Goal: Task Accomplishment & Management: Manage account settings

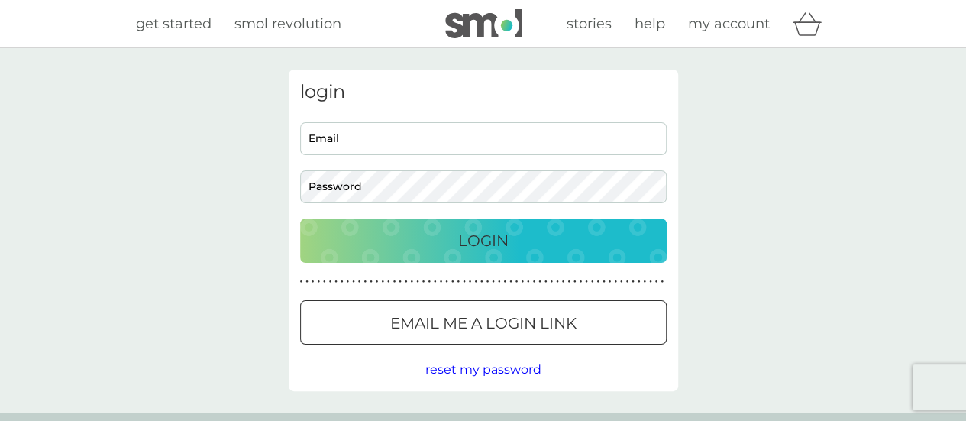
type input "[EMAIL_ADDRESS][DOMAIN_NAME]"
click at [493, 235] on p "Login" at bounding box center [483, 240] width 50 height 24
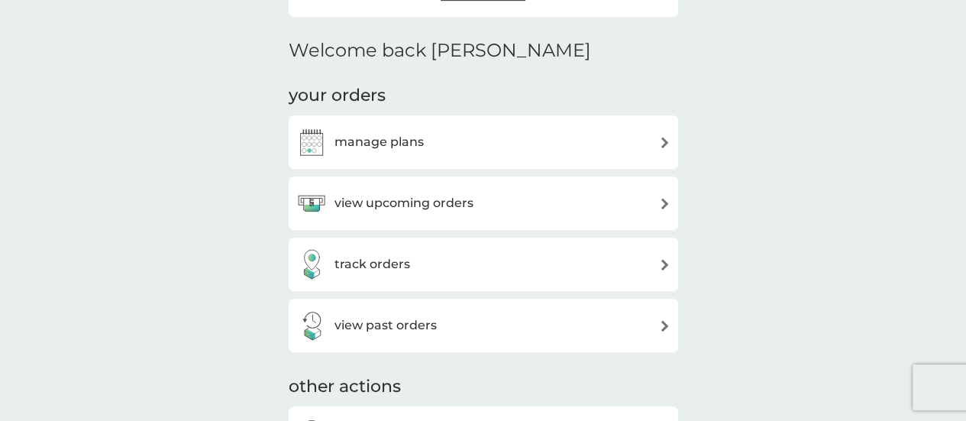
scroll to position [382, 0]
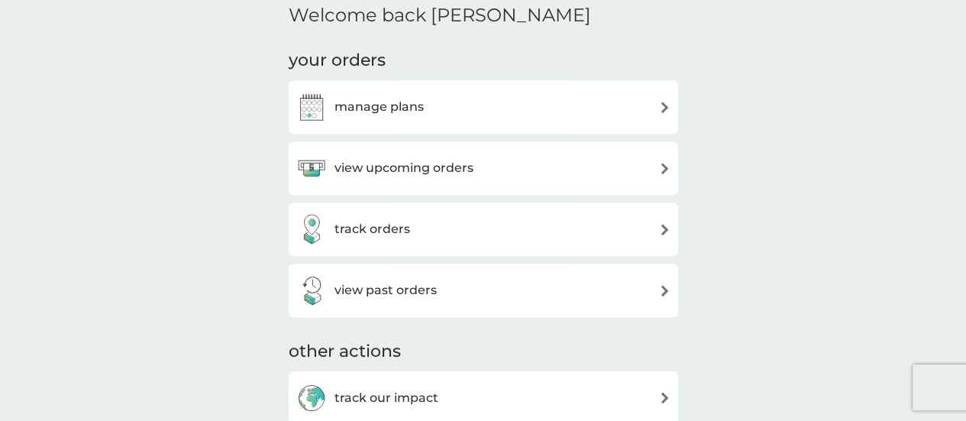
click at [520, 163] on div "view upcoming orders" at bounding box center [483, 168] width 374 height 31
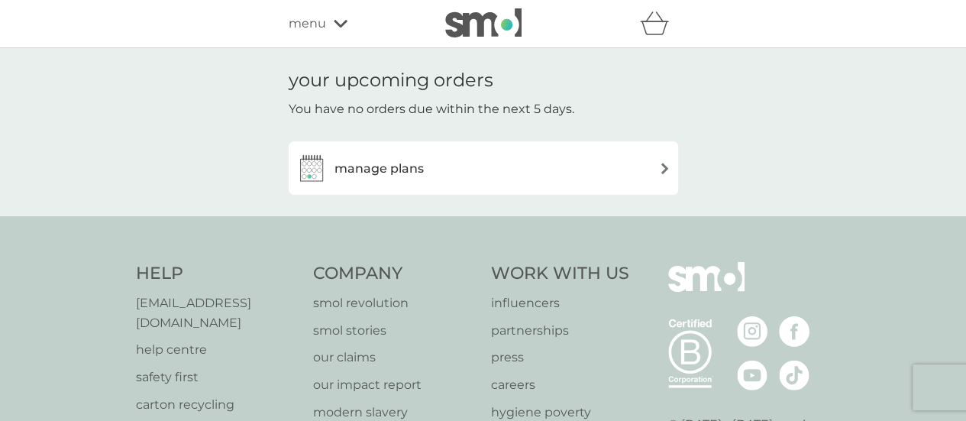
click at [659, 161] on div "manage plans" at bounding box center [483, 168] width 374 height 31
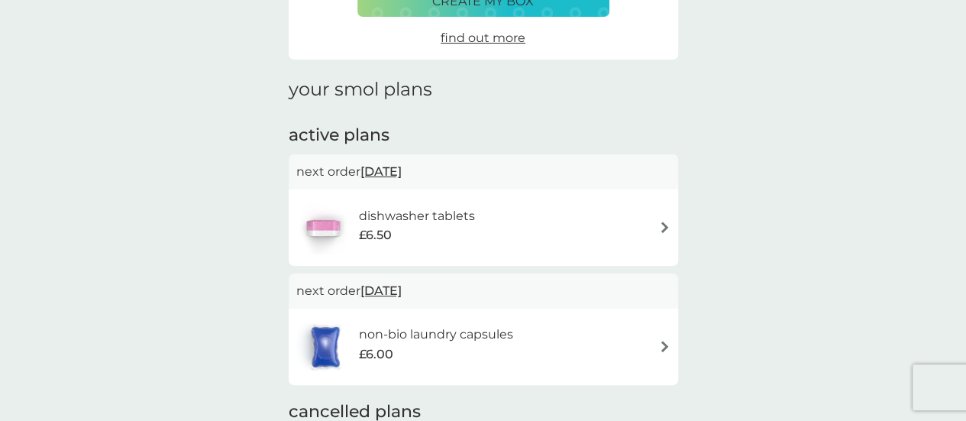
scroll to position [153, 0]
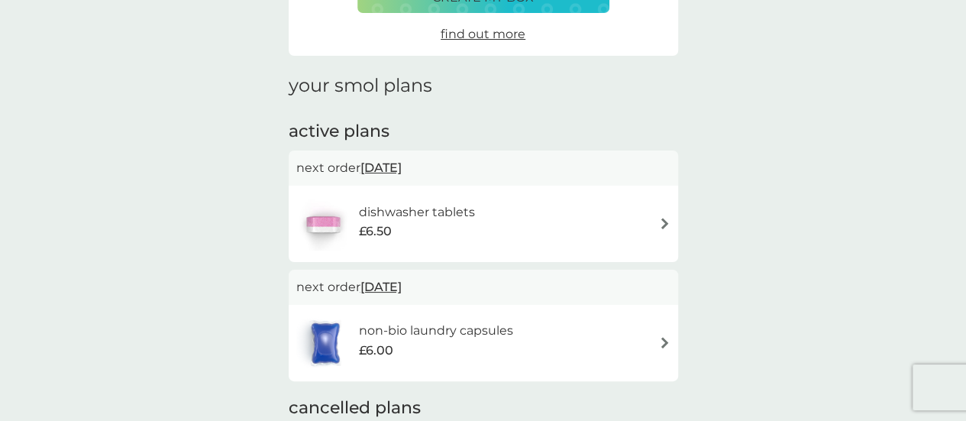
click at [661, 220] on img at bounding box center [664, 223] width 11 height 11
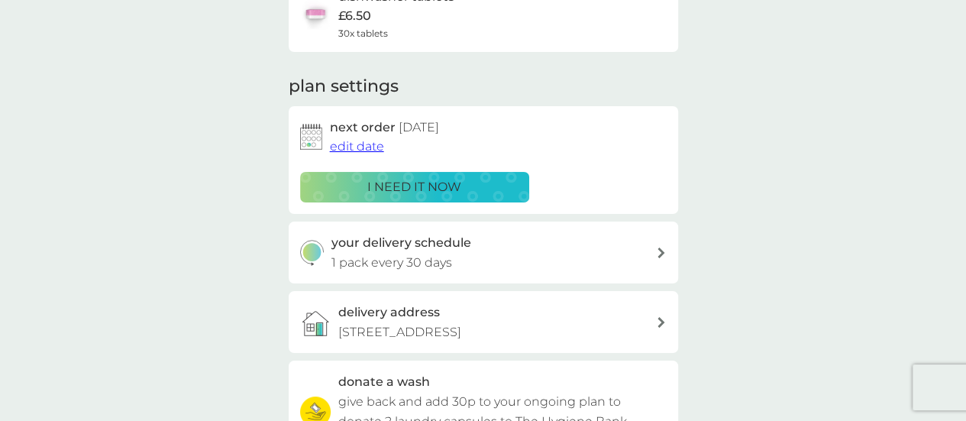
scroll to position [153, 0]
click at [352, 146] on span "edit date" at bounding box center [357, 145] width 54 height 15
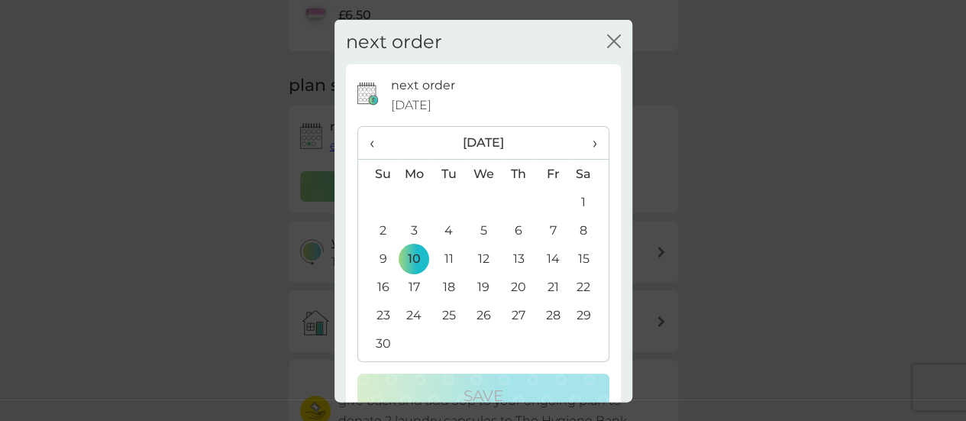
click at [368, 139] on th "‹" at bounding box center [377, 143] width 39 height 33
click at [412, 283] on td "20" at bounding box center [414, 287] width 35 height 28
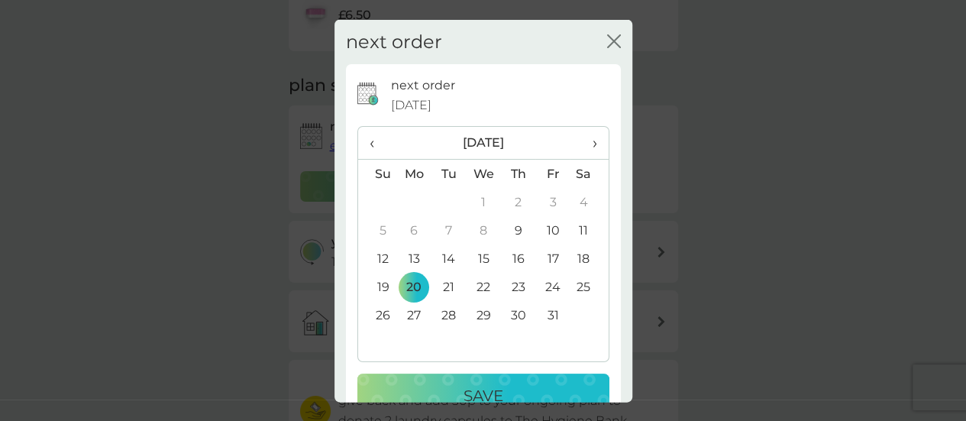
click at [570, 254] on td "18" at bounding box center [589, 258] width 38 height 28
click at [489, 374] on button "Save" at bounding box center [483, 396] width 252 height 44
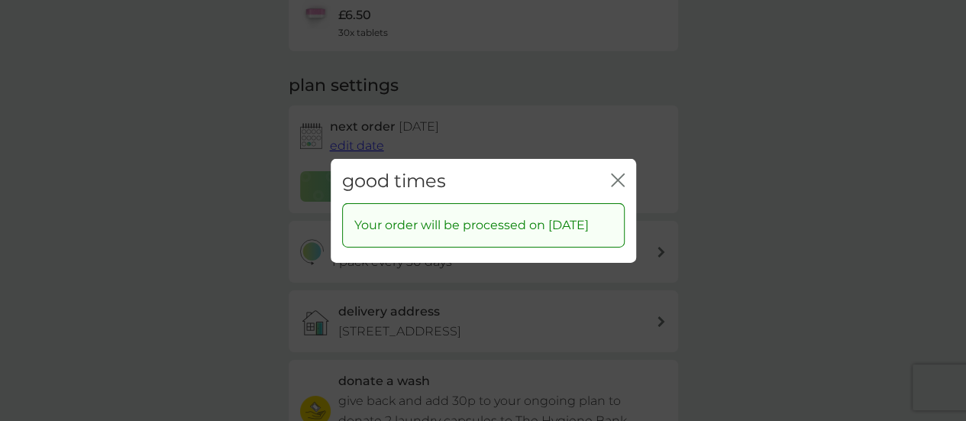
click at [617, 173] on icon "close" at bounding box center [618, 180] width 14 height 14
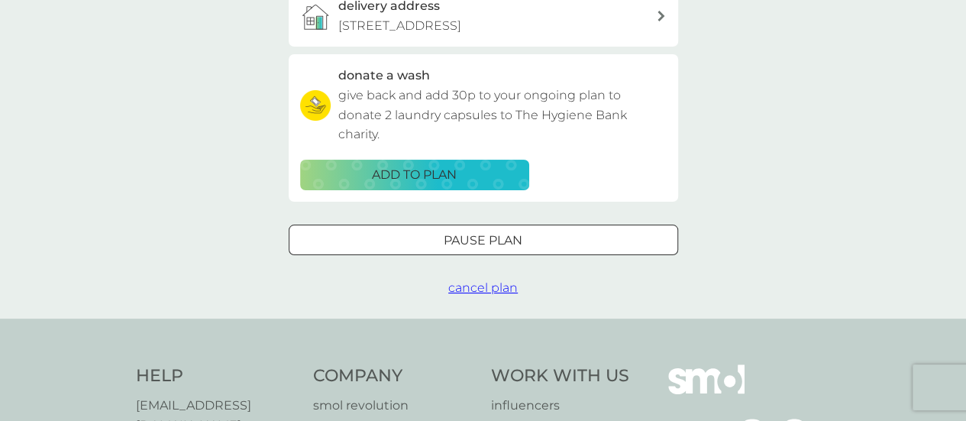
scroll to position [0, 0]
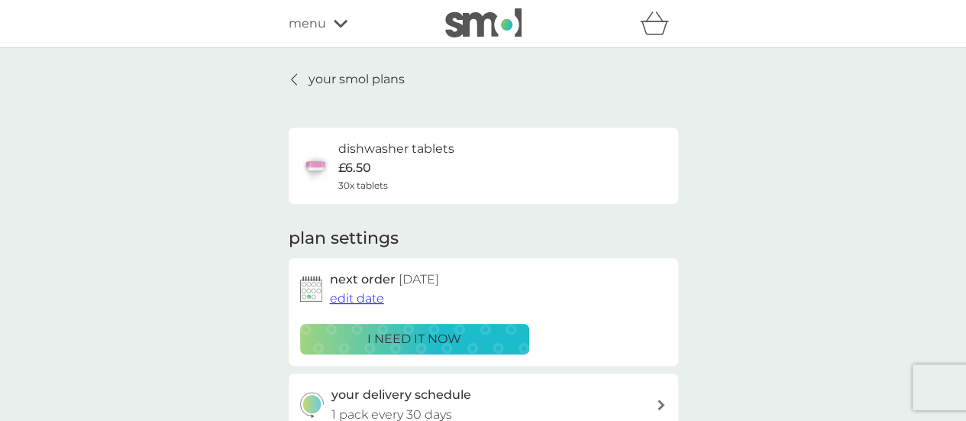
click at [292, 77] on icon at bounding box center [294, 79] width 6 height 12
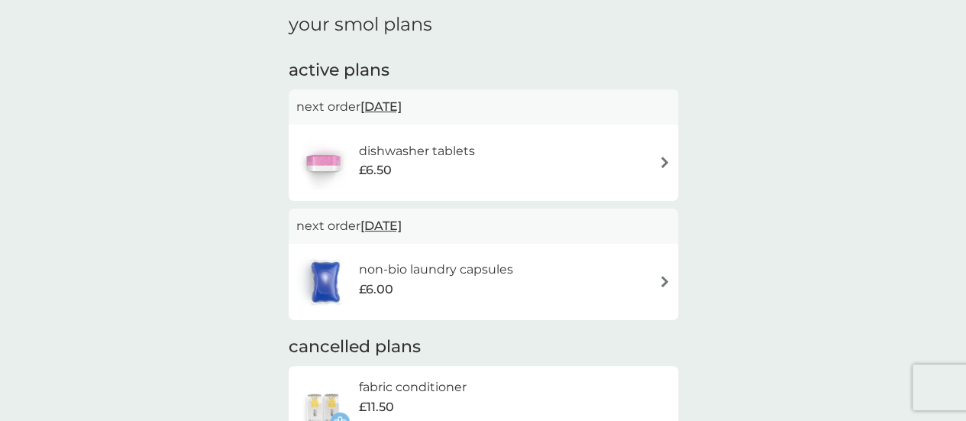
scroll to position [306, 0]
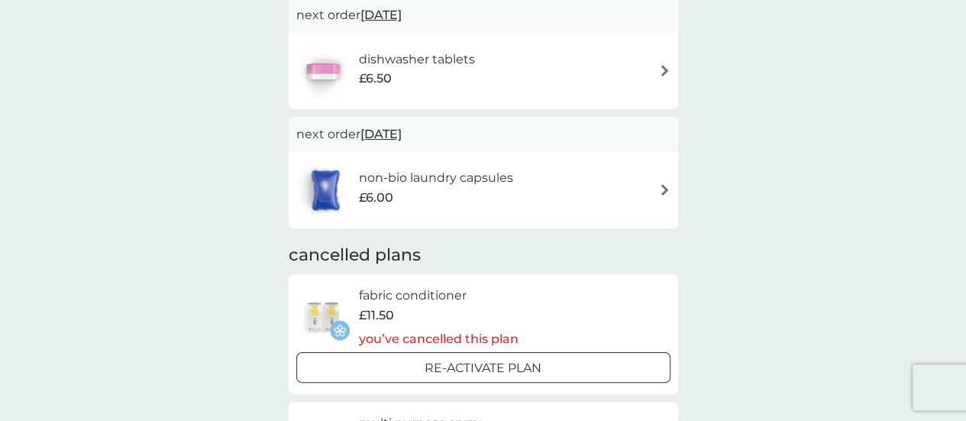
click at [660, 183] on div "non-bio laundry capsules £6.00" at bounding box center [483, 189] width 374 height 53
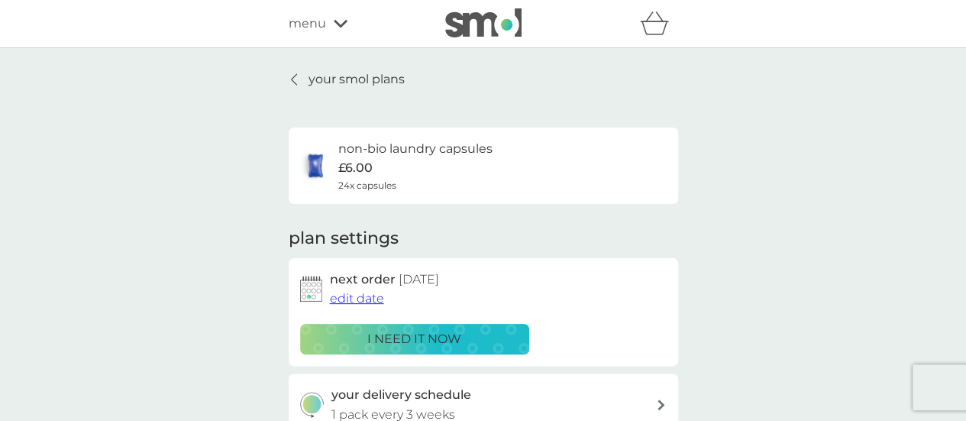
click at [361, 299] on span "edit date" at bounding box center [357, 298] width 54 height 15
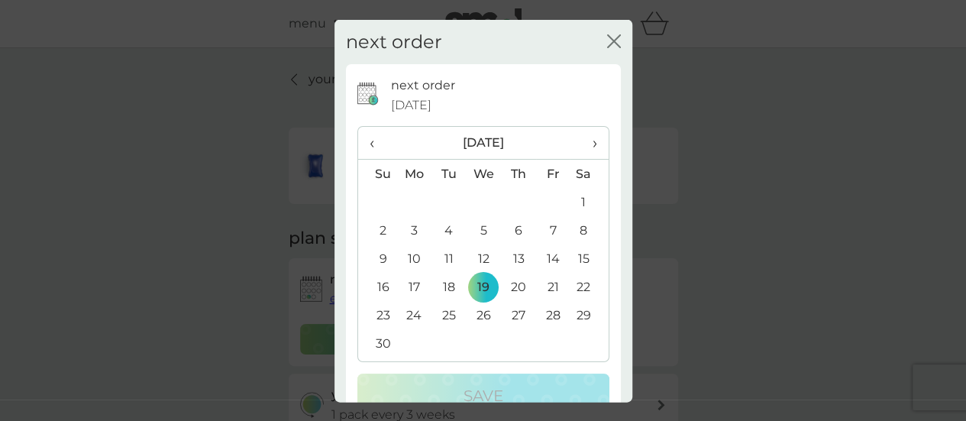
click at [367, 139] on th "‹" at bounding box center [377, 143] width 39 height 33
click at [543, 250] on td "17" at bounding box center [552, 258] width 34 height 28
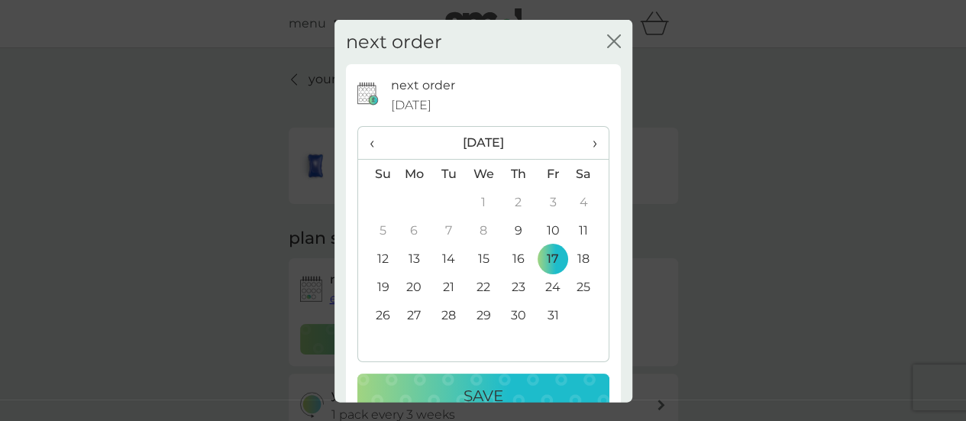
click at [470, 380] on button "Save" at bounding box center [483, 396] width 252 height 44
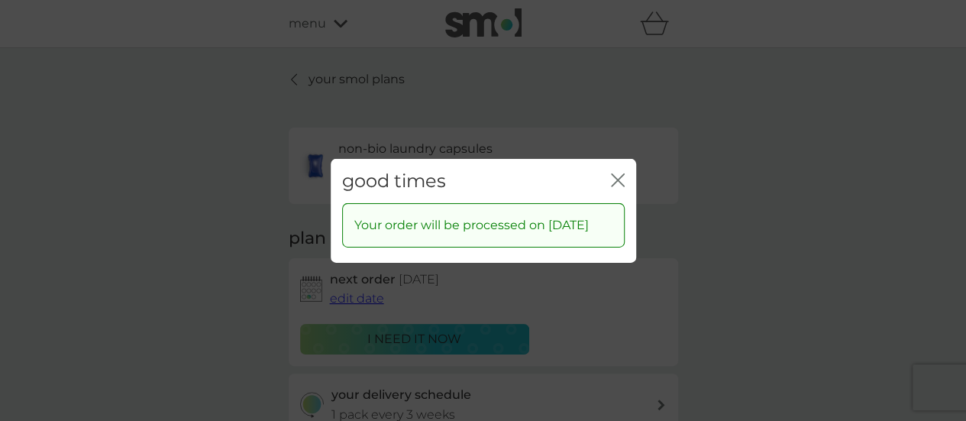
click at [617, 173] on icon "close" at bounding box center [618, 180] width 14 height 14
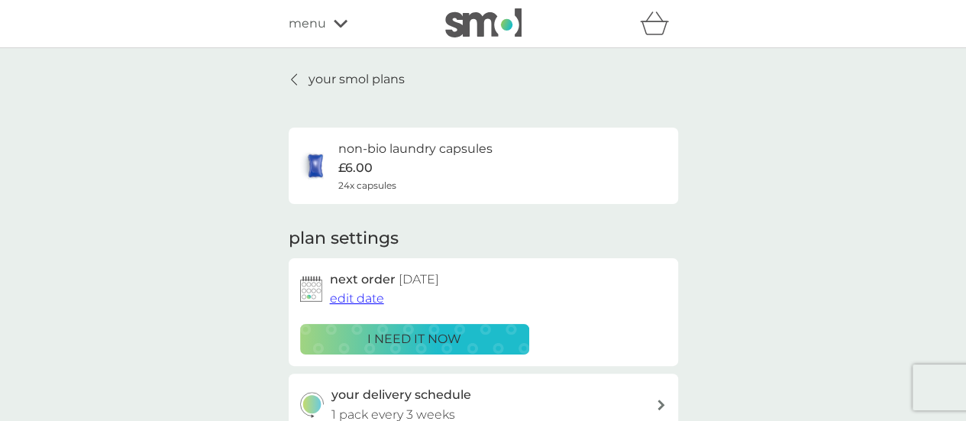
click at [328, 22] on div "menu" at bounding box center [354, 24] width 130 height 20
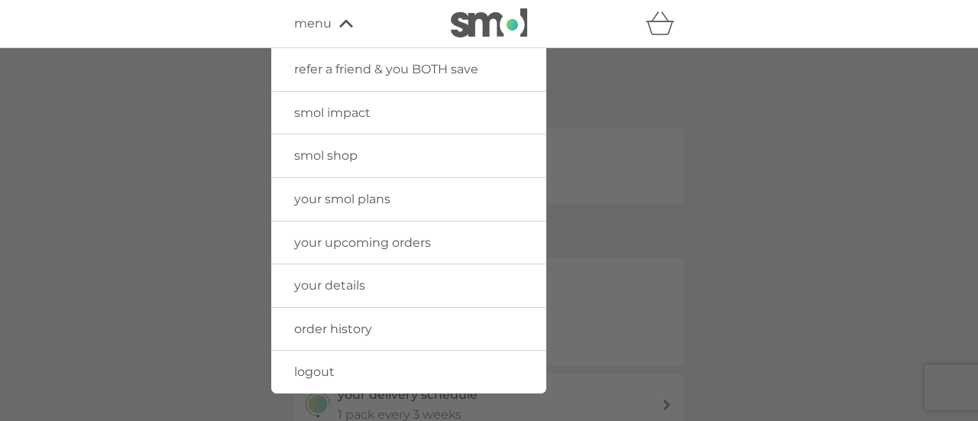
click at [333, 279] on span "your details" at bounding box center [329, 285] width 71 height 15
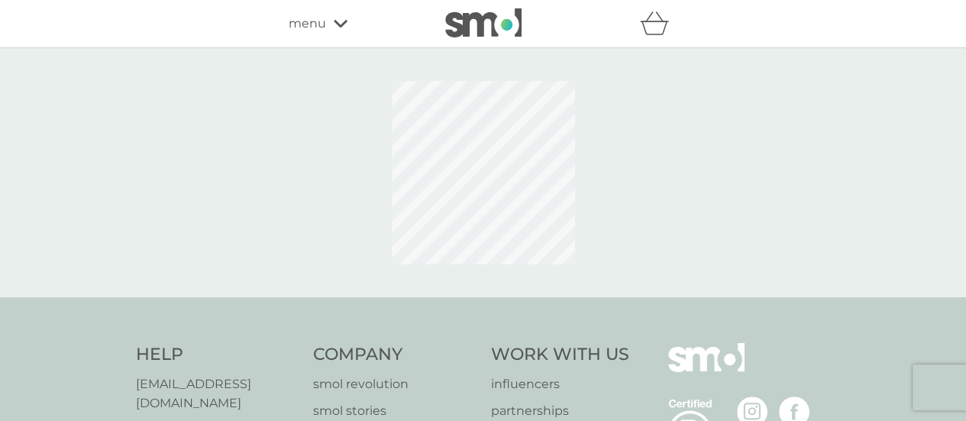
click at [335, 22] on icon at bounding box center [341, 24] width 14 height 8
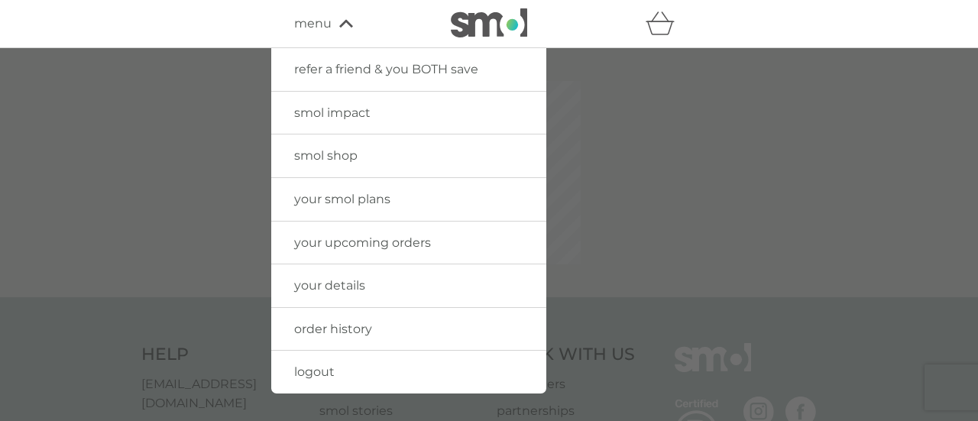
click at [315, 283] on span "your details" at bounding box center [329, 285] width 71 height 15
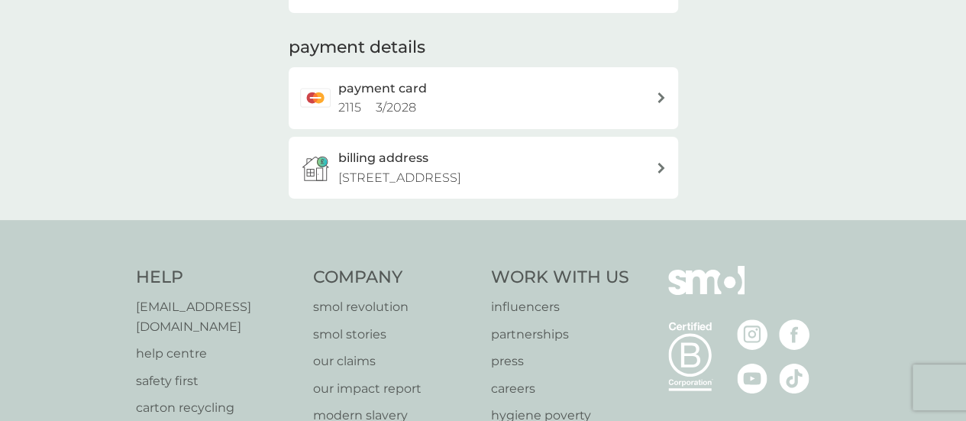
scroll to position [382, 0]
click at [461, 172] on p "[STREET_ADDRESS]" at bounding box center [399, 177] width 123 height 20
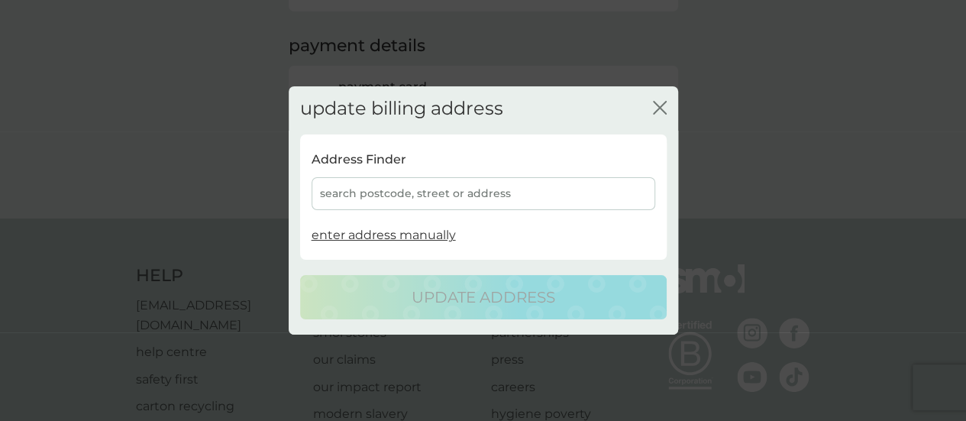
click at [506, 193] on div "search postcode, street or address" at bounding box center [484, 193] width 344 height 33
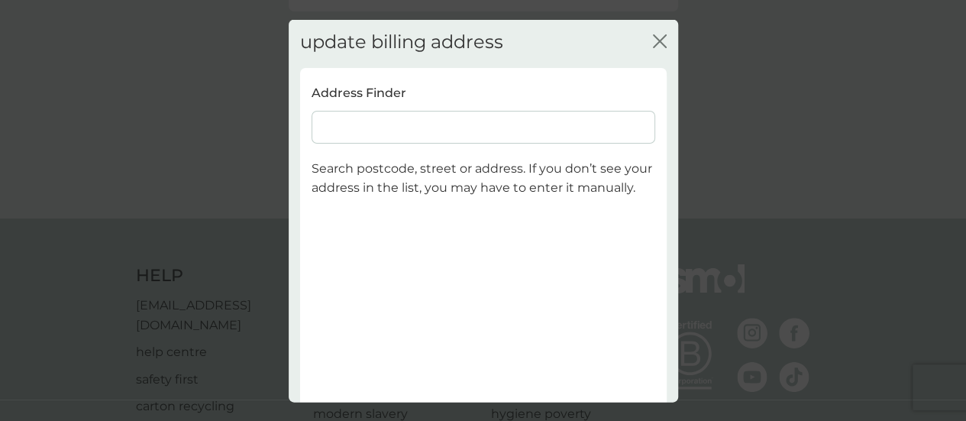
click at [350, 128] on input at bounding box center [484, 126] width 344 height 33
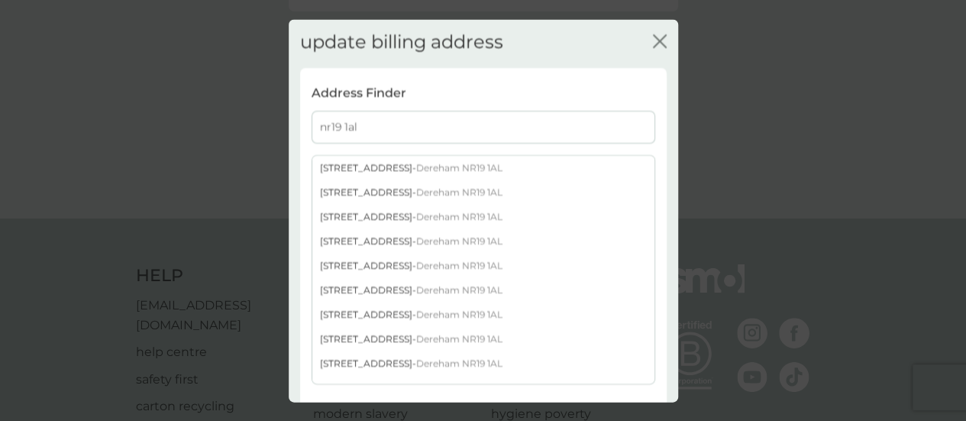
type input "nr19 1al"
click at [361, 280] on div "[STREET_ADDRESS]" at bounding box center [483, 289] width 342 height 24
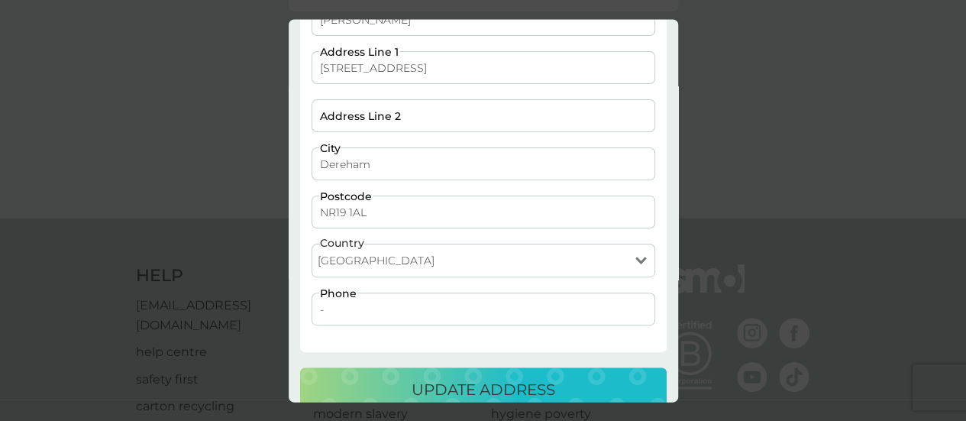
scroll to position [151, 0]
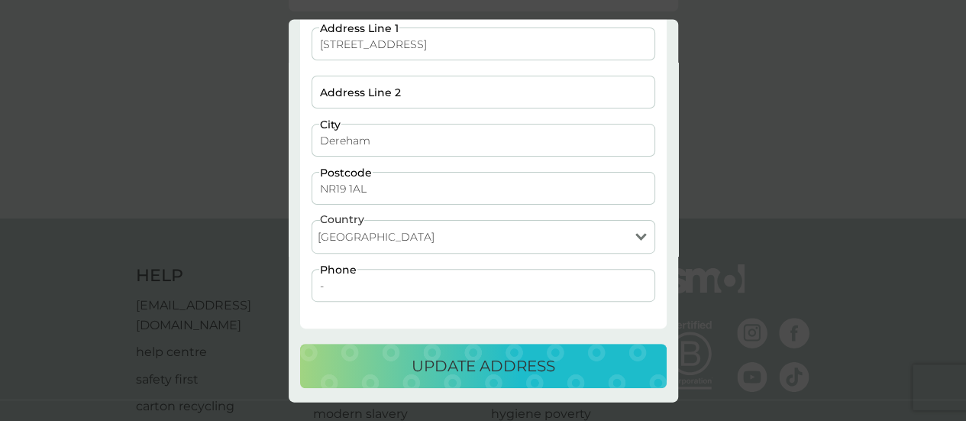
click at [458, 361] on p "update address" at bounding box center [484, 366] width 144 height 24
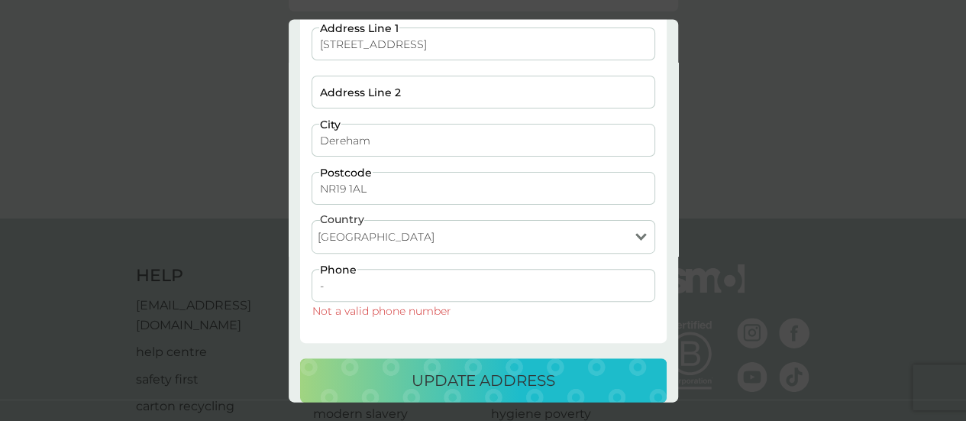
click at [344, 290] on input "-" at bounding box center [484, 286] width 344 height 33
type input "07956157137"
type input "Station Drive"
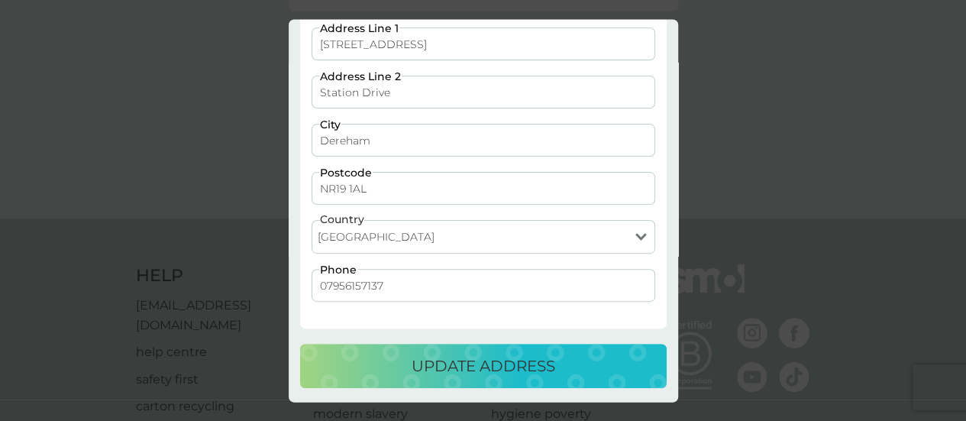
click at [452, 354] on p "update address" at bounding box center [484, 366] width 144 height 24
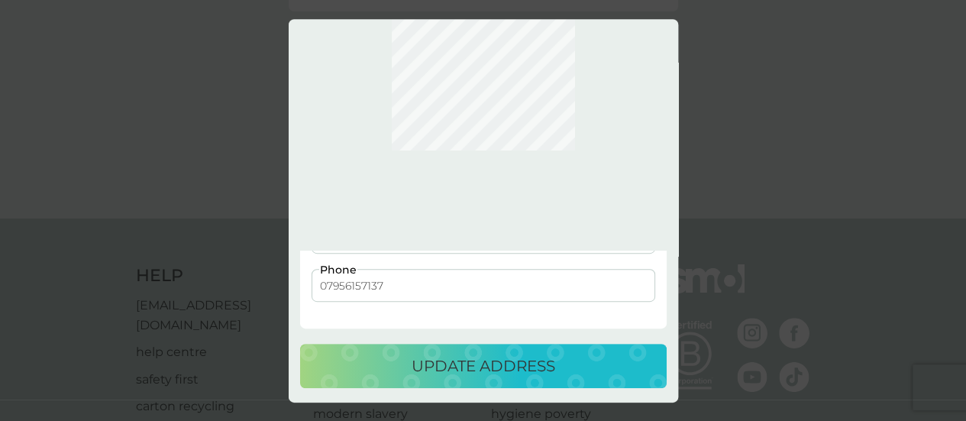
scroll to position [0, 0]
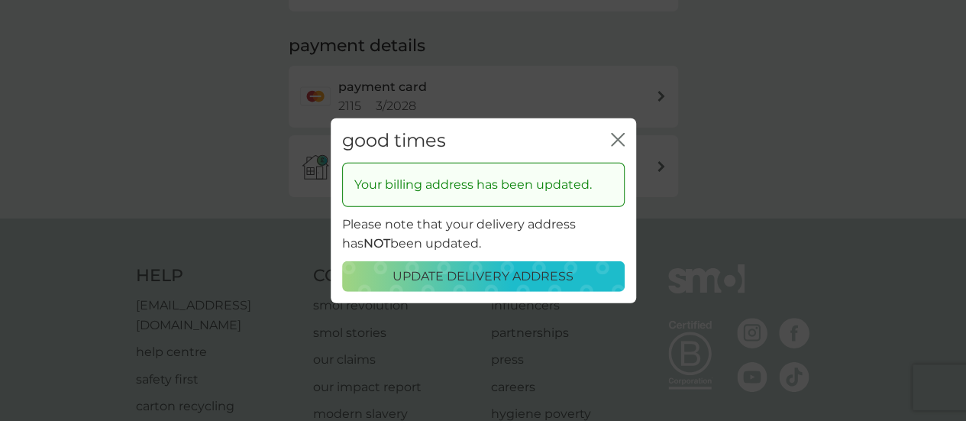
click at [613, 132] on icon "close" at bounding box center [618, 139] width 14 height 14
